Goal: Transaction & Acquisition: Register for event/course

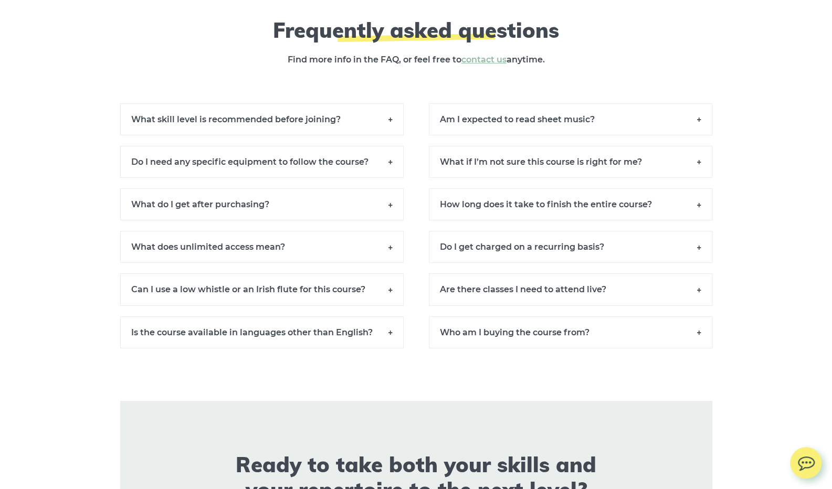
scroll to position [7188, 0]
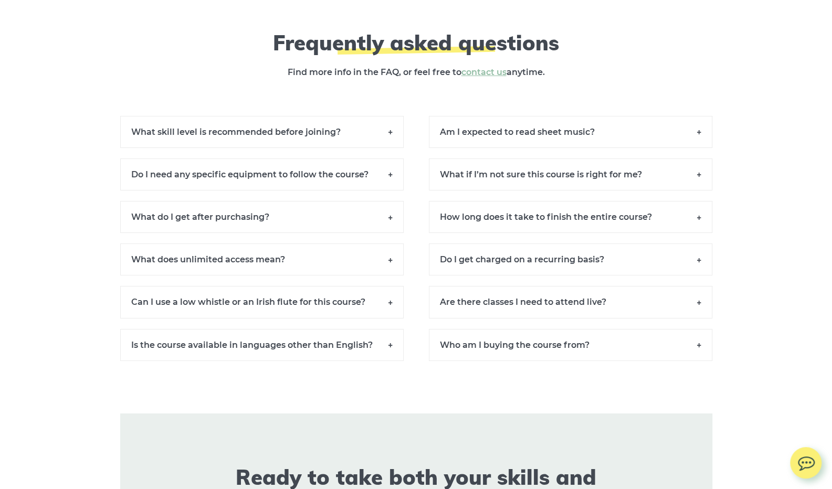
click at [660, 137] on h6 "Am I expected to read sheet music?" at bounding box center [570, 132] width 283 height 32
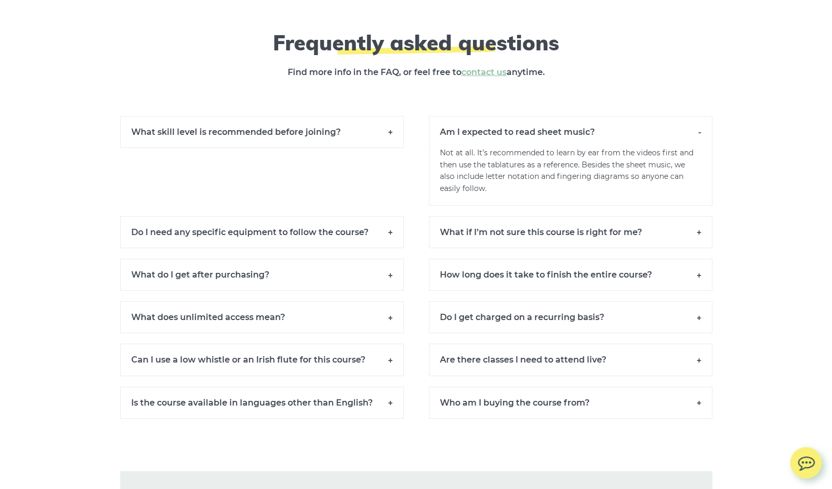
click at [692, 142] on h6 "Am I expected to read sheet music?" at bounding box center [570, 131] width 283 height 31
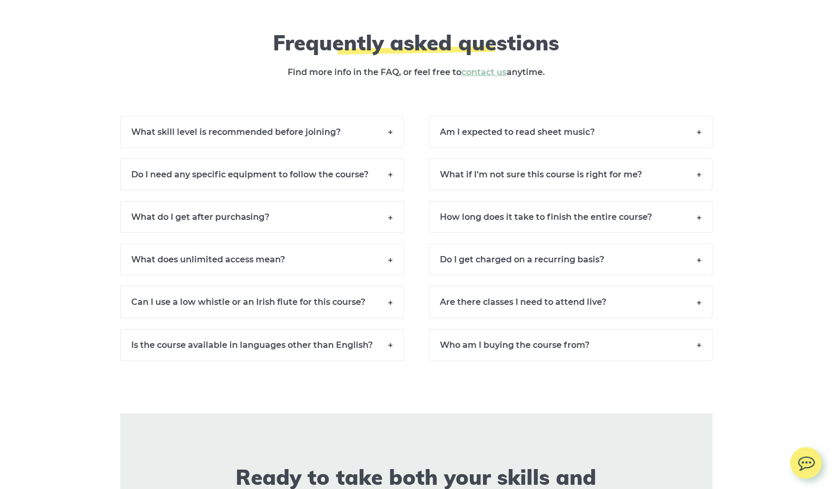
click at [363, 148] on h6 "What skill level is recommended before joining?" at bounding box center [261, 132] width 283 height 32
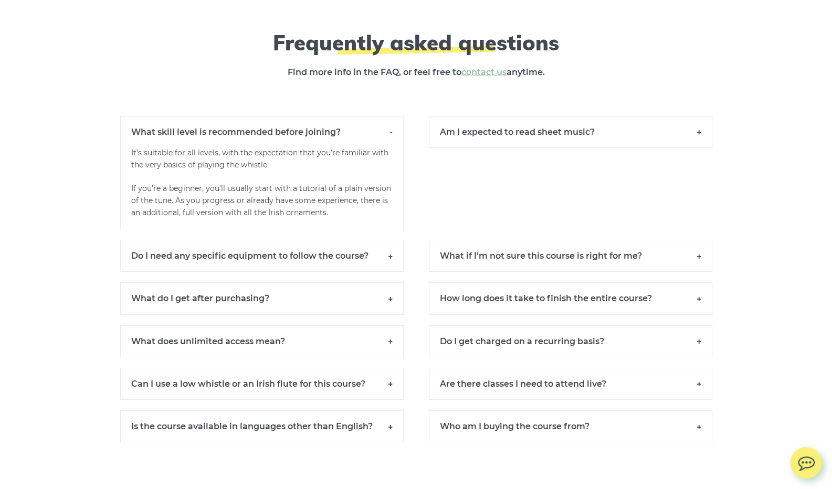
click at [388, 142] on h6 "What skill level is recommended before joining?" at bounding box center [261, 131] width 283 height 31
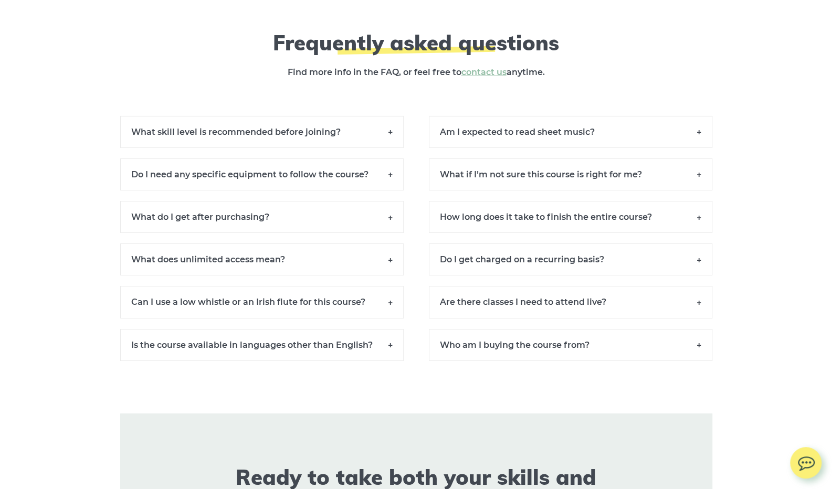
click at [377, 181] on h6 "Do I need any specific equipment to follow the course?" at bounding box center [261, 174] width 283 height 32
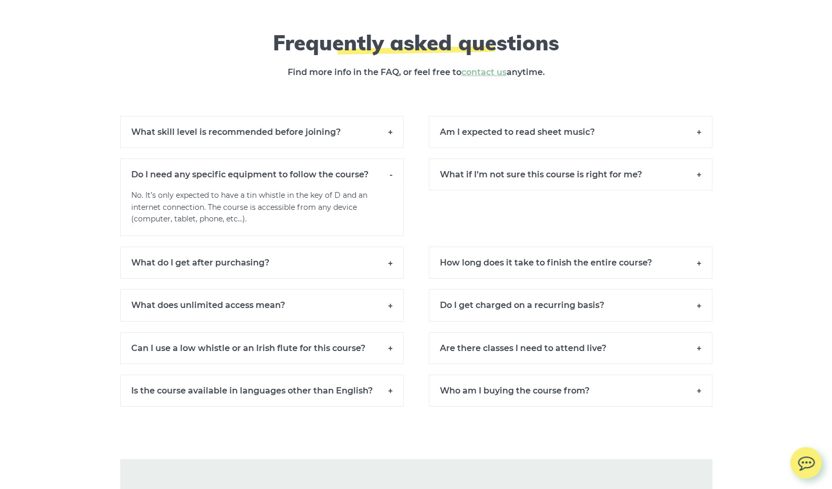
click at [378, 180] on h6 "Do I need any specific equipment to follow the course?" at bounding box center [261, 173] width 283 height 31
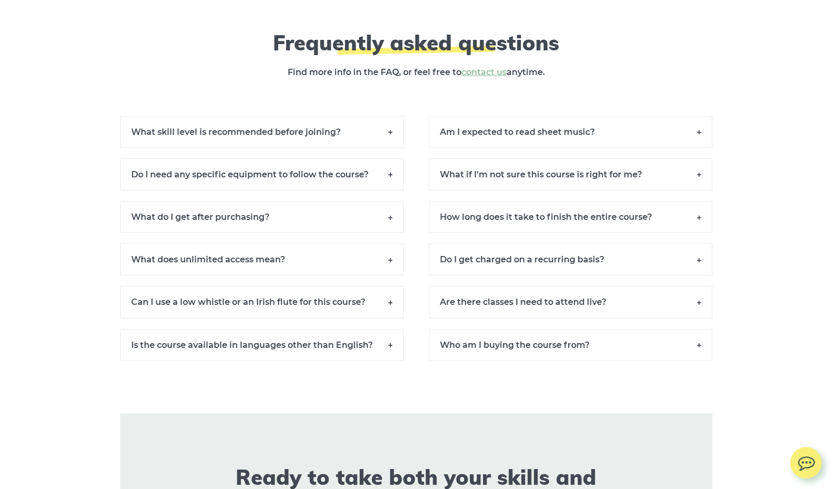
click at [307, 219] on h6 "What do I get after purchasing?" at bounding box center [261, 217] width 283 height 32
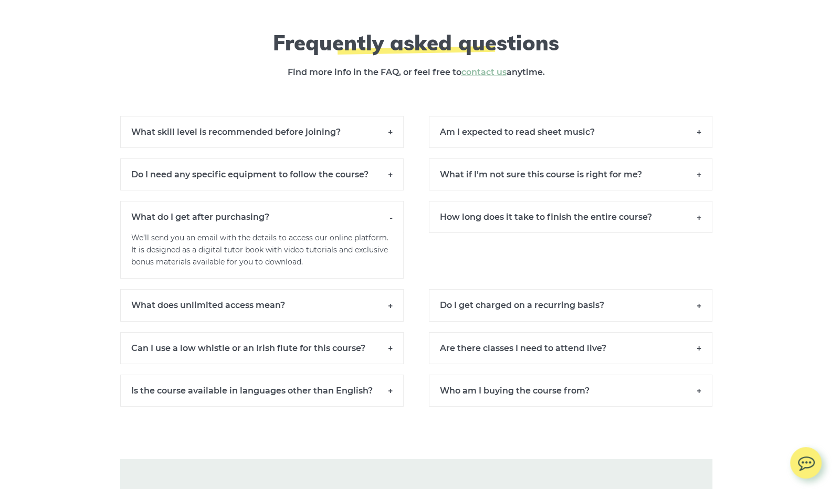
click at [291, 221] on h6 "What do I get after purchasing?" at bounding box center [261, 216] width 283 height 31
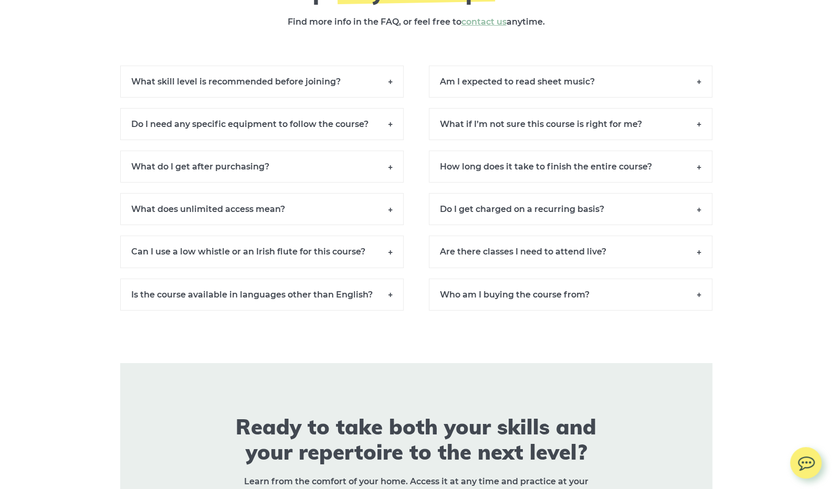
scroll to position [7240, 0]
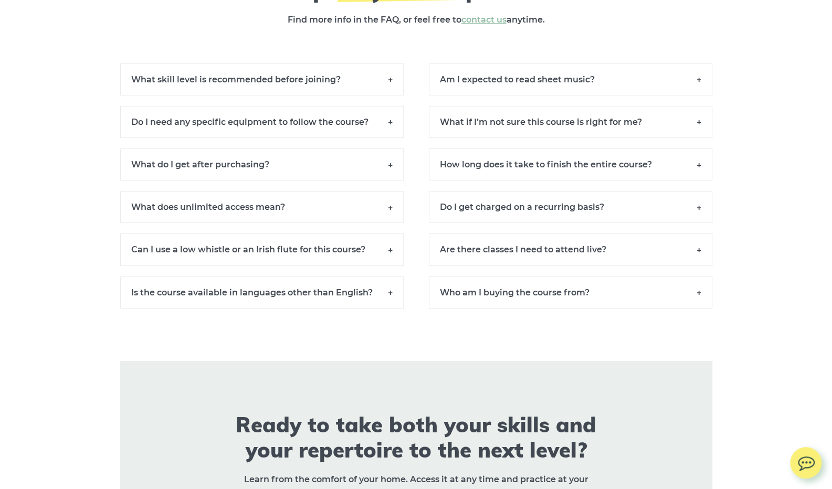
click at [374, 252] on h6 "Can I use a low whistle or an Irish flute for this course?" at bounding box center [261, 249] width 283 height 32
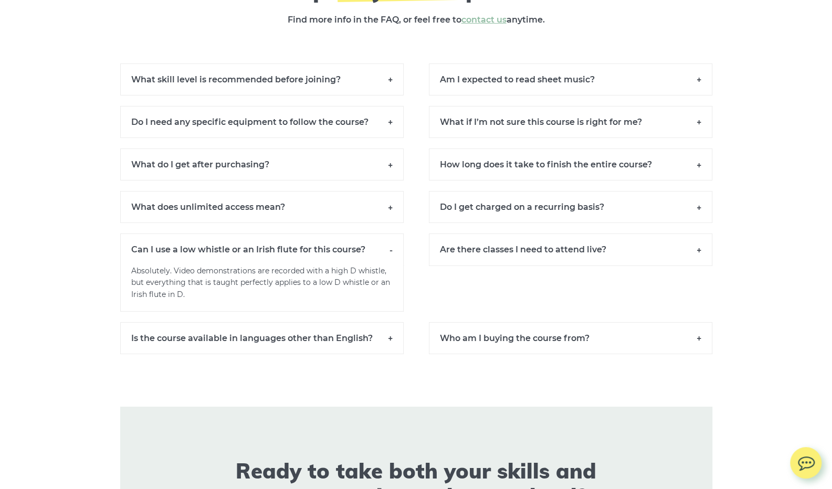
click at [385, 253] on h6 "Can I use a low whistle or an Irish flute for this course?" at bounding box center [261, 248] width 283 height 31
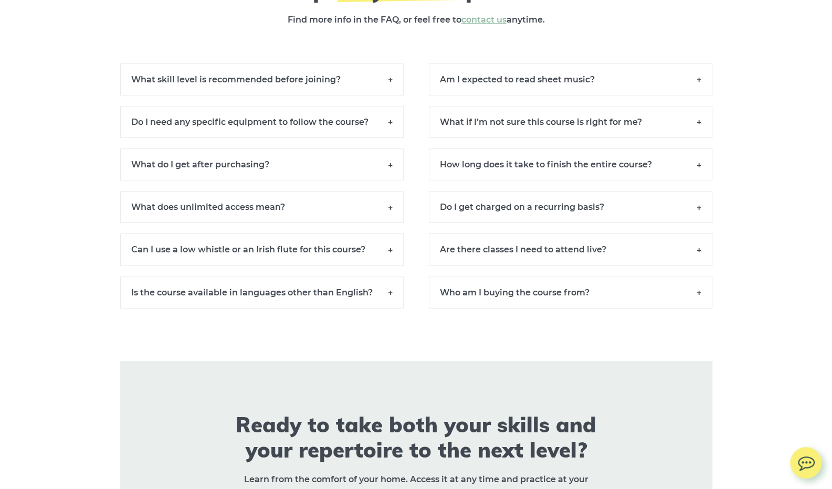
click at [369, 294] on h6 "Is the course available in languages other than English?" at bounding box center [261, 292] width 283 height 32
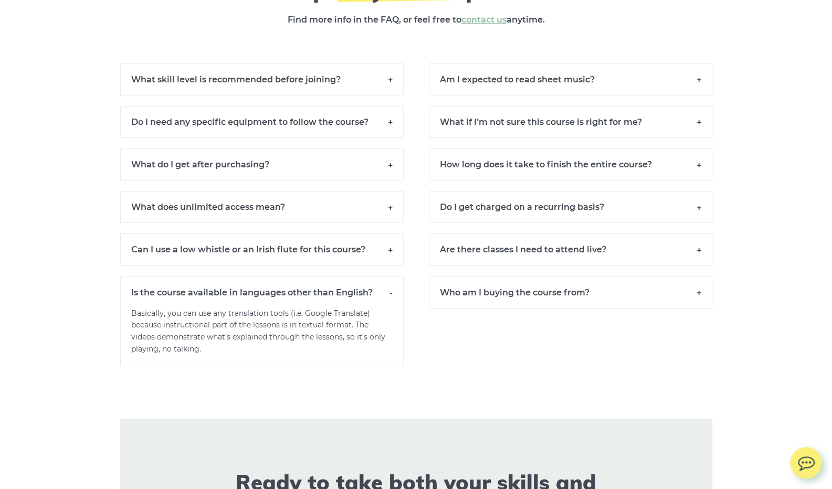
click at [385, 295] on h6 "Is the course available in languages other than English?" at bounding box center [261, 291] width 283 height 31
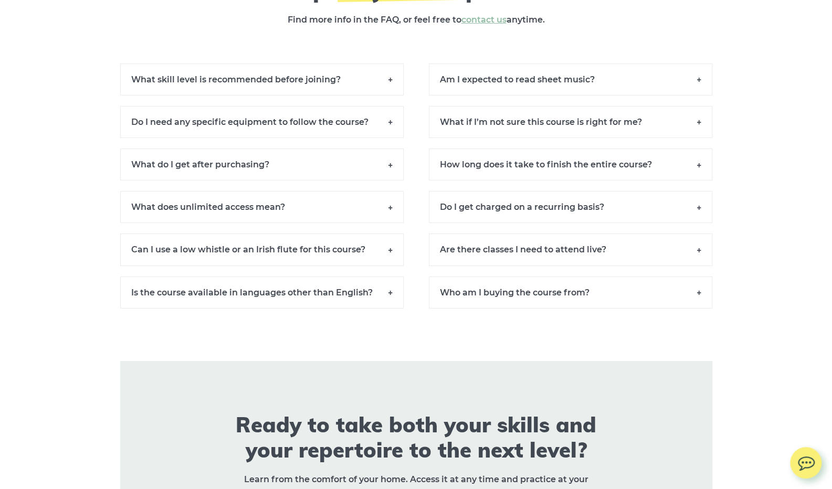
click at [668, 172] on h6 "How long does it take to finish the entire course?" at bounding box center [570, 164] width 283 height 32
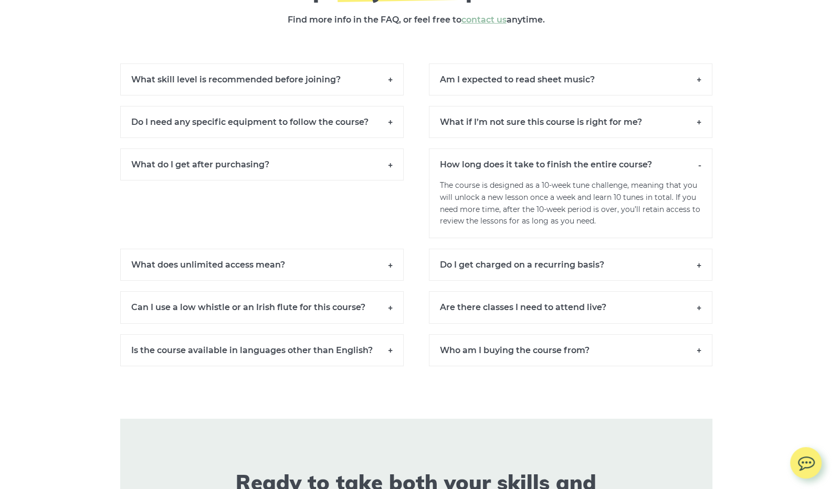
click at [675, 171] on h6 "How long does it take to finish the entire course?" at bounding box center [570, 163] width 283 height 31
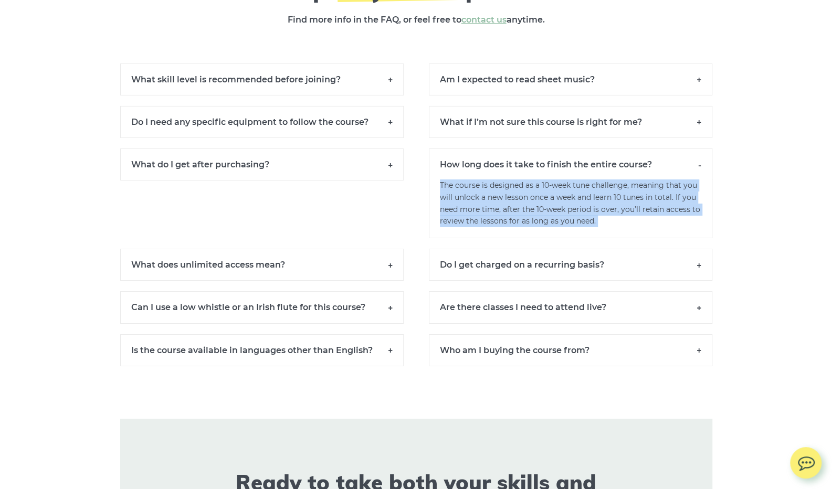
click at [694, 173] on h6 "How long does it take to finish the entire course?" at bounding box center [570, 163] width 283 height 31
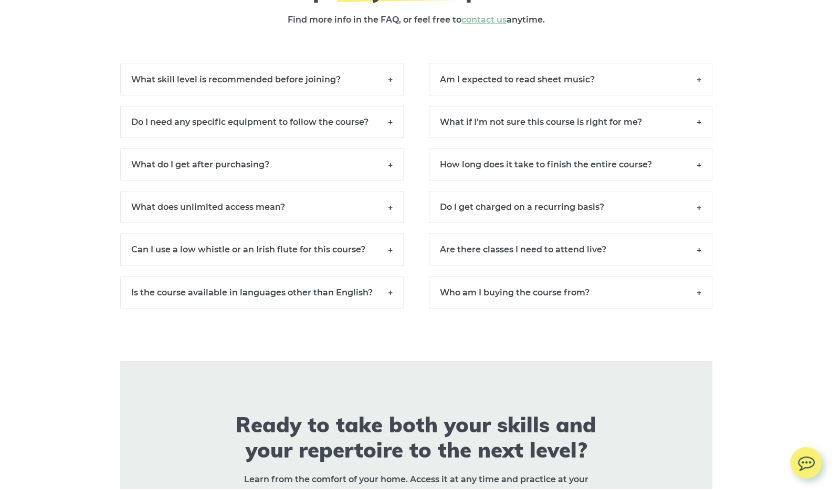
click at [682, 208] on h6 "Do I get charged on a recurring basis?" at bounding box center [570, 207] width 283 height 32
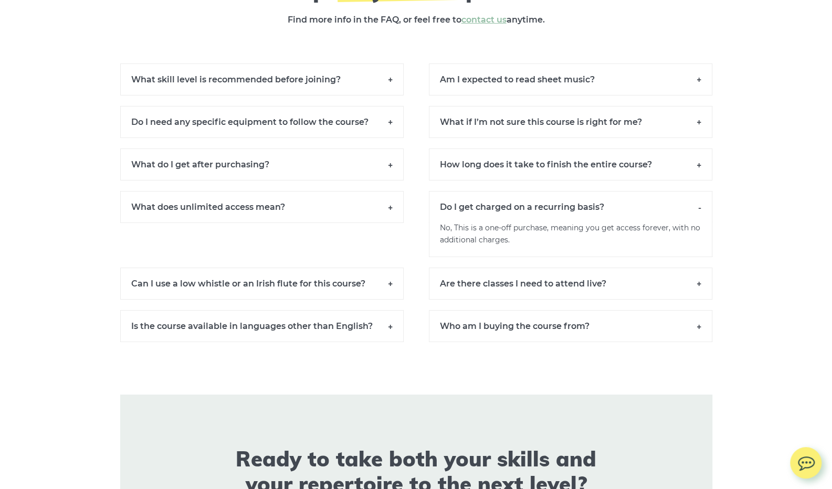
click at [692, 210] on h6 "Do I get charged on a recurring basis?" at bounding box center [570, 206] width 283 height 31
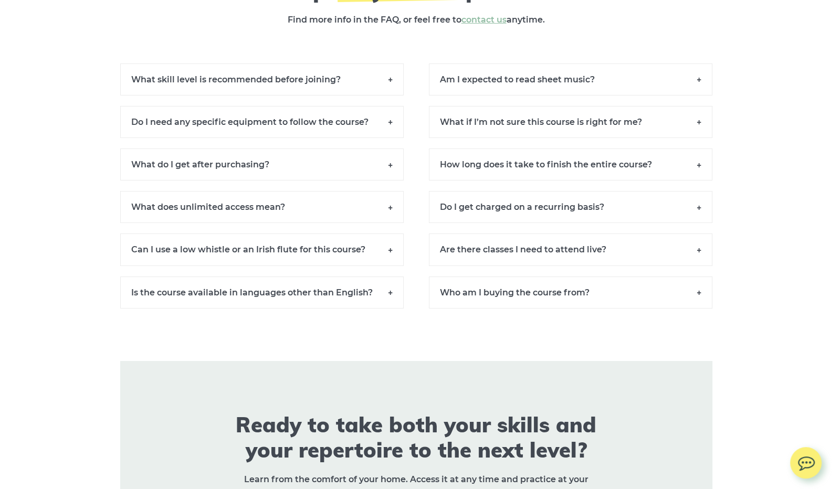
click at [701, 260] on h6 "Are there classes I need to attend live?" at bounding box center [570, 249] width 283 height 32
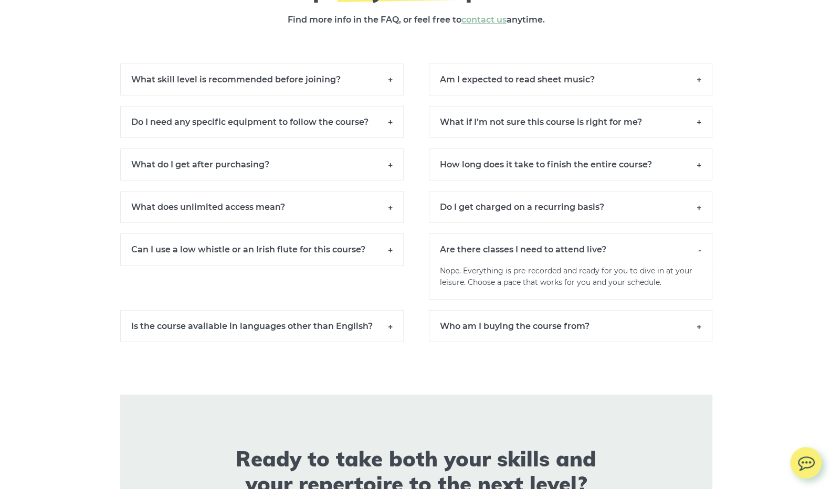
click at [703, 253] on h6 "Are there classes I need to attend live?" at bounding box center [570, 248] width 283 height 31
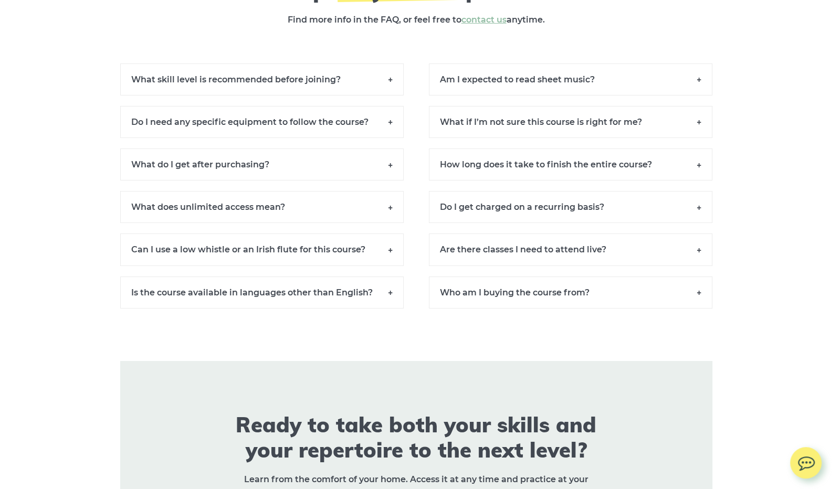
click at [699, 297] on h6 "Who am I buying the course from?" at bounding box center [570, 292] width 283 height 32
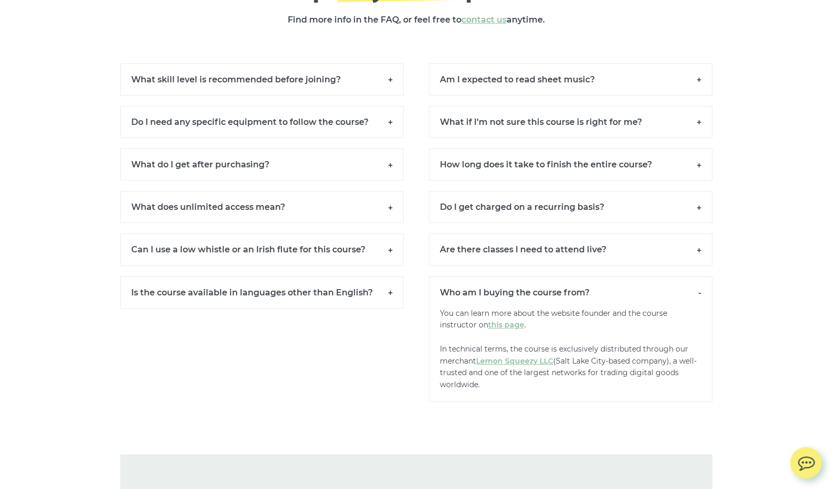
click at [692, 298] on h6 "Who am I buying the course from?" at bounding box center [570, 291] width 283 height 31
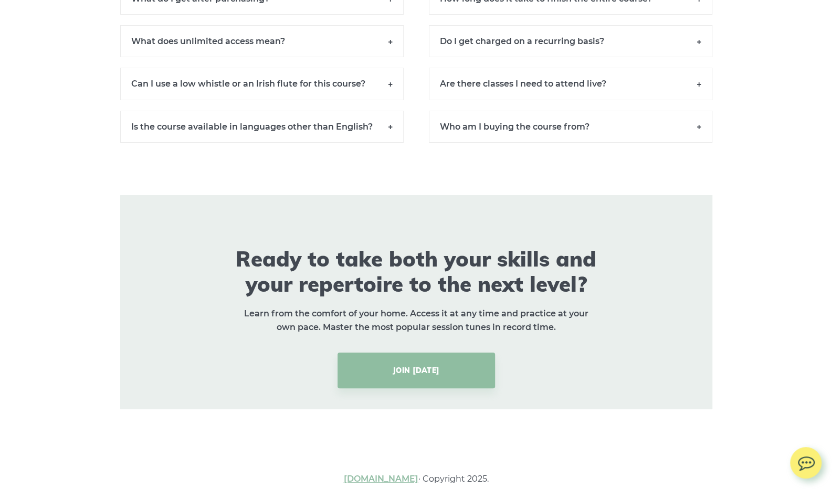
scroll to position [7435, 0]
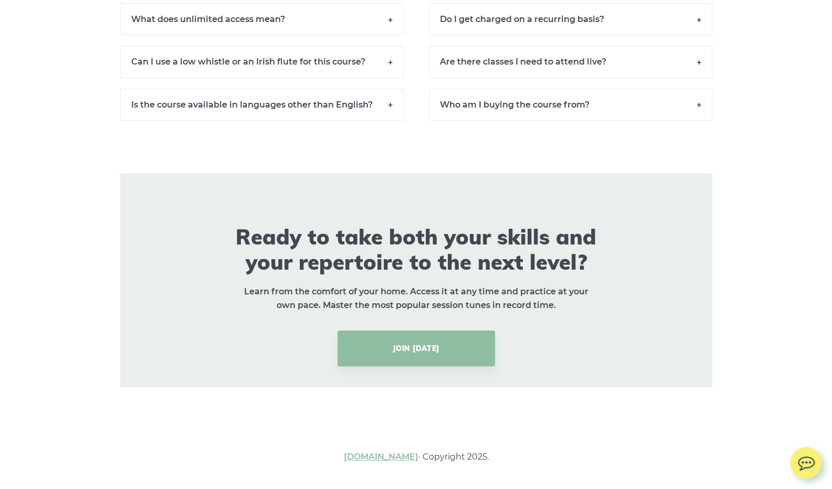
click at [665, 102] on h6 "Who am I buying the course from?" at bounding box center [570, 105] width 283 height 32
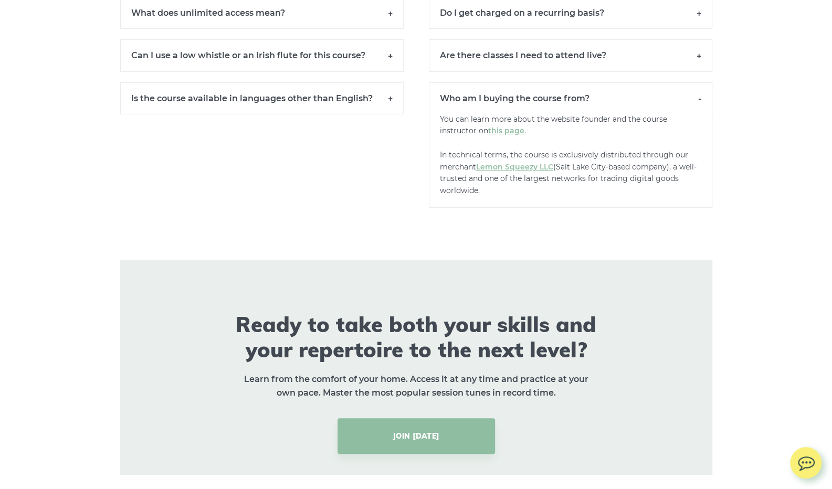
click at [699, 103] on h6 "Who am I buying the course from?" at bounding box center [570, 97] width 283 height 31
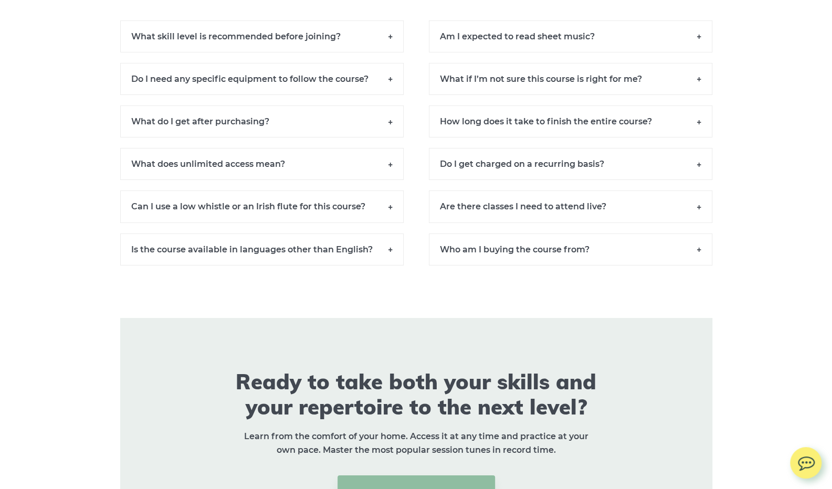
scroll to position [7277, 0]
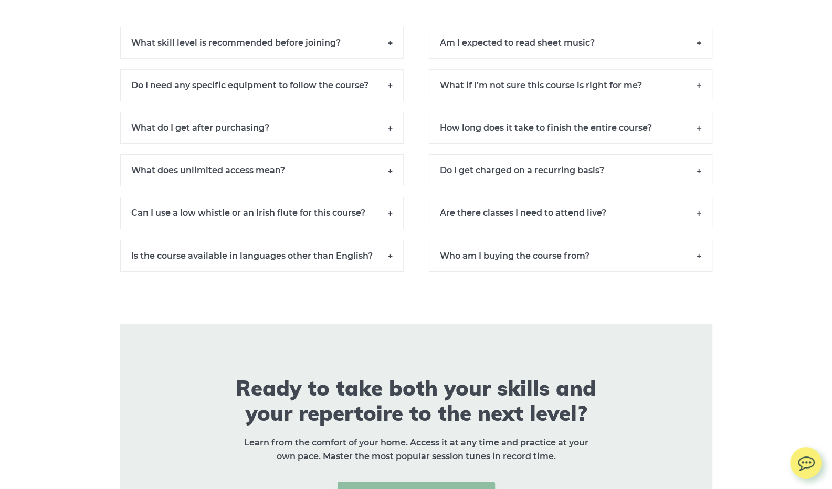
click at [682, 91] on h6 "What if I’m not sure this course is right for me?" at bounding box center [570, 85] width 283 height 32
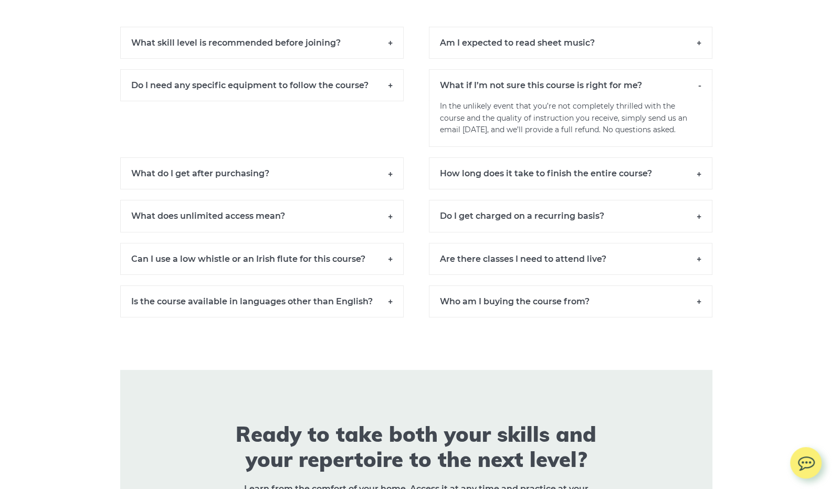
click at [688, 101] on h6 "What if I’m not sure this course is right for me?" at bounding box center [570, 84] width 283 height 31
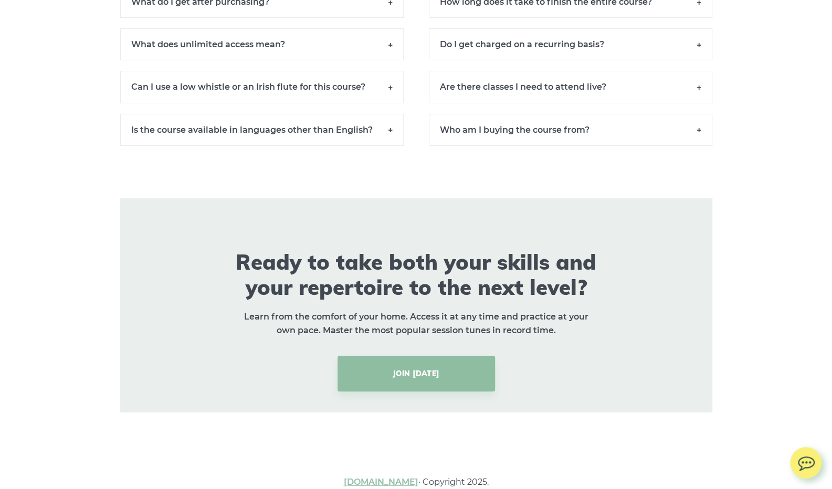
scroll to position [7435, 0]
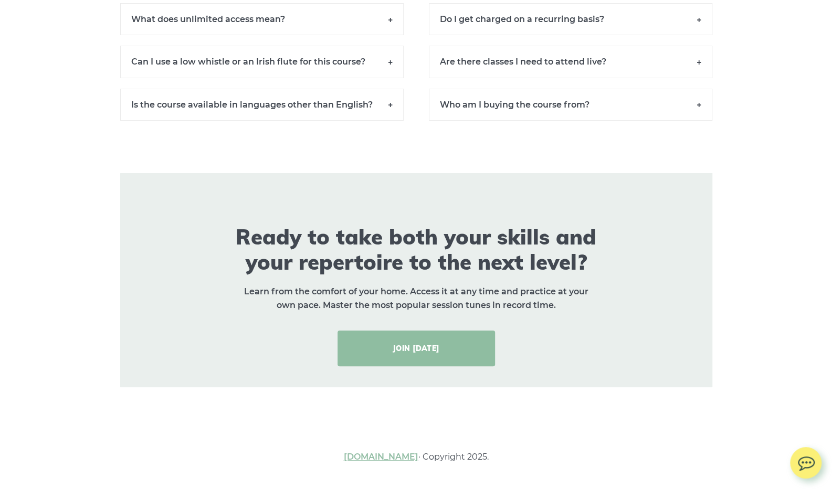
click at [424, 347] on link "JOIN [DATE]" at bounding box center [415, 349] width 157 height 36
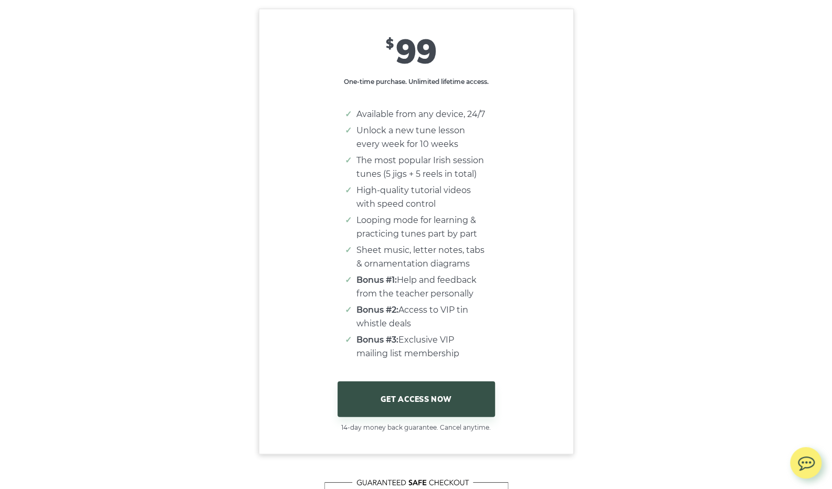
scroll to position [6428, 0]
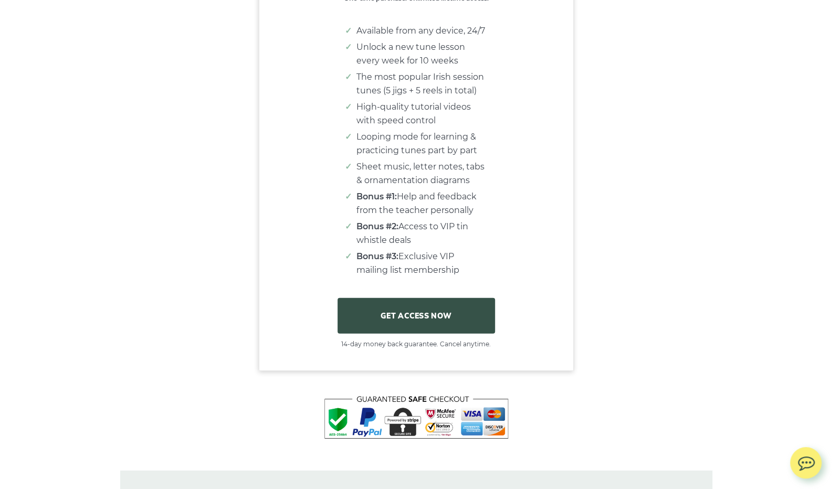
click at [409, 323] on link "GET ACCESS NOW" at bounding box center [415, 316] width 157 height 36
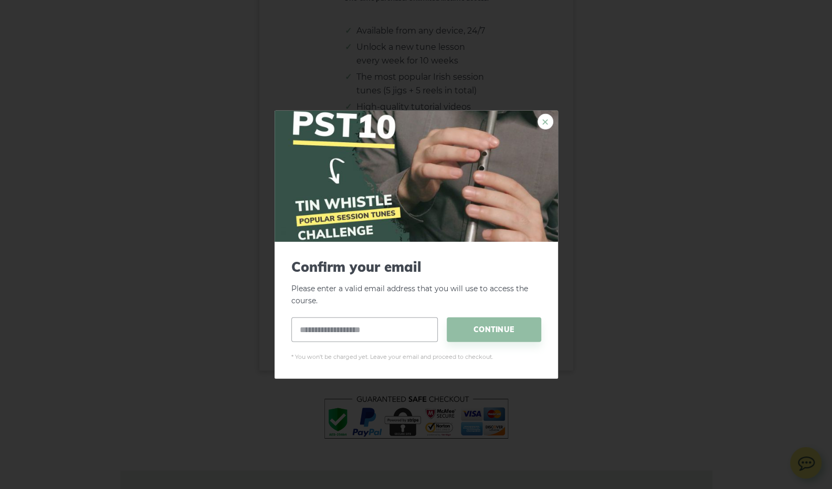
click at [543, 120] on link "×" at bounding box center [545, 122] width 16 height 16
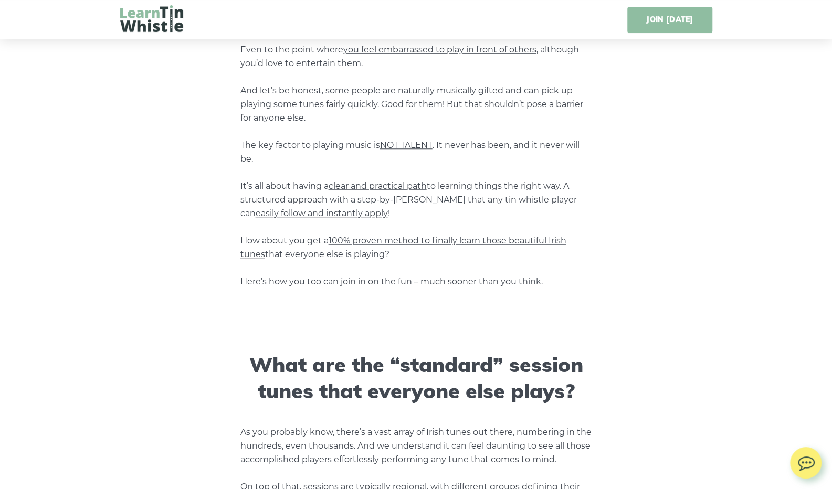
scroll to position [0, 0]
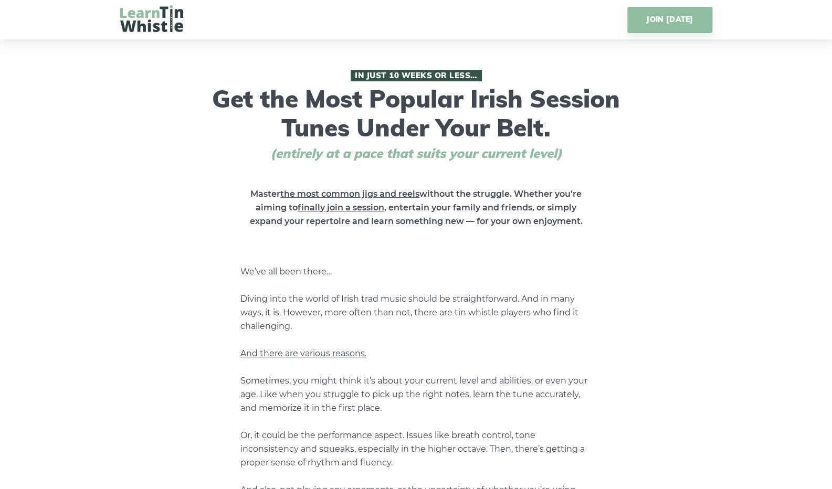
drag, startPoint x: 614, startPoint y: 311, endPoint x: 647, endPoint y: 21, distance: 291.6
drag, startPoint x: 646, startPoint y: 195, endPoint x: 590, endPoint y: 117, distance: 95.5
click at [154, 18] on img at bounding box center [151, 18] width 63 height 27
click at [135, 15] on img at bounding box center [151, 18] width 63 height 27
